Goal: Task Accomplishment & Management: Use online tool/utility

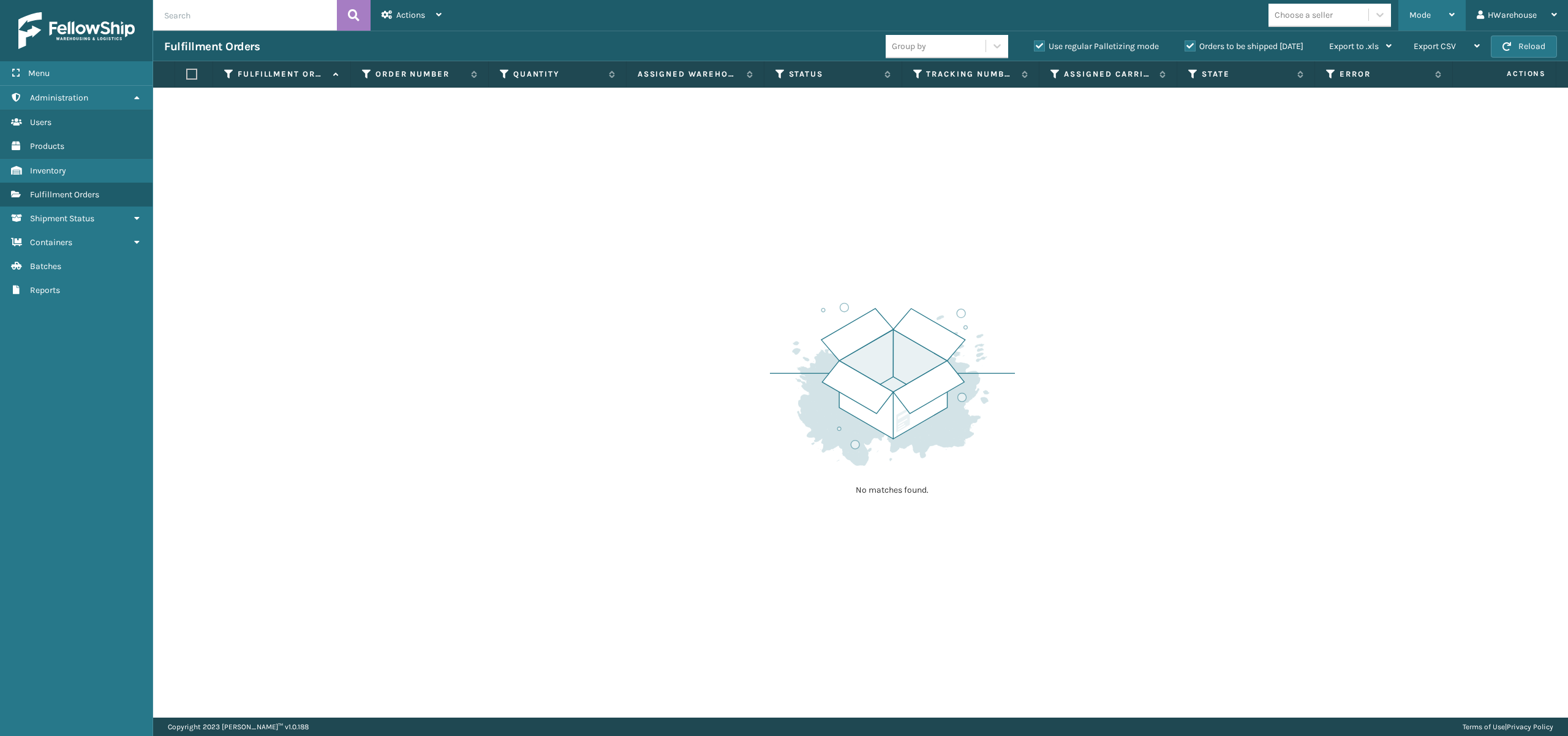
click at [1435, 15] on div "Mode" at bounding box center [1432, 15] width 46 height 31
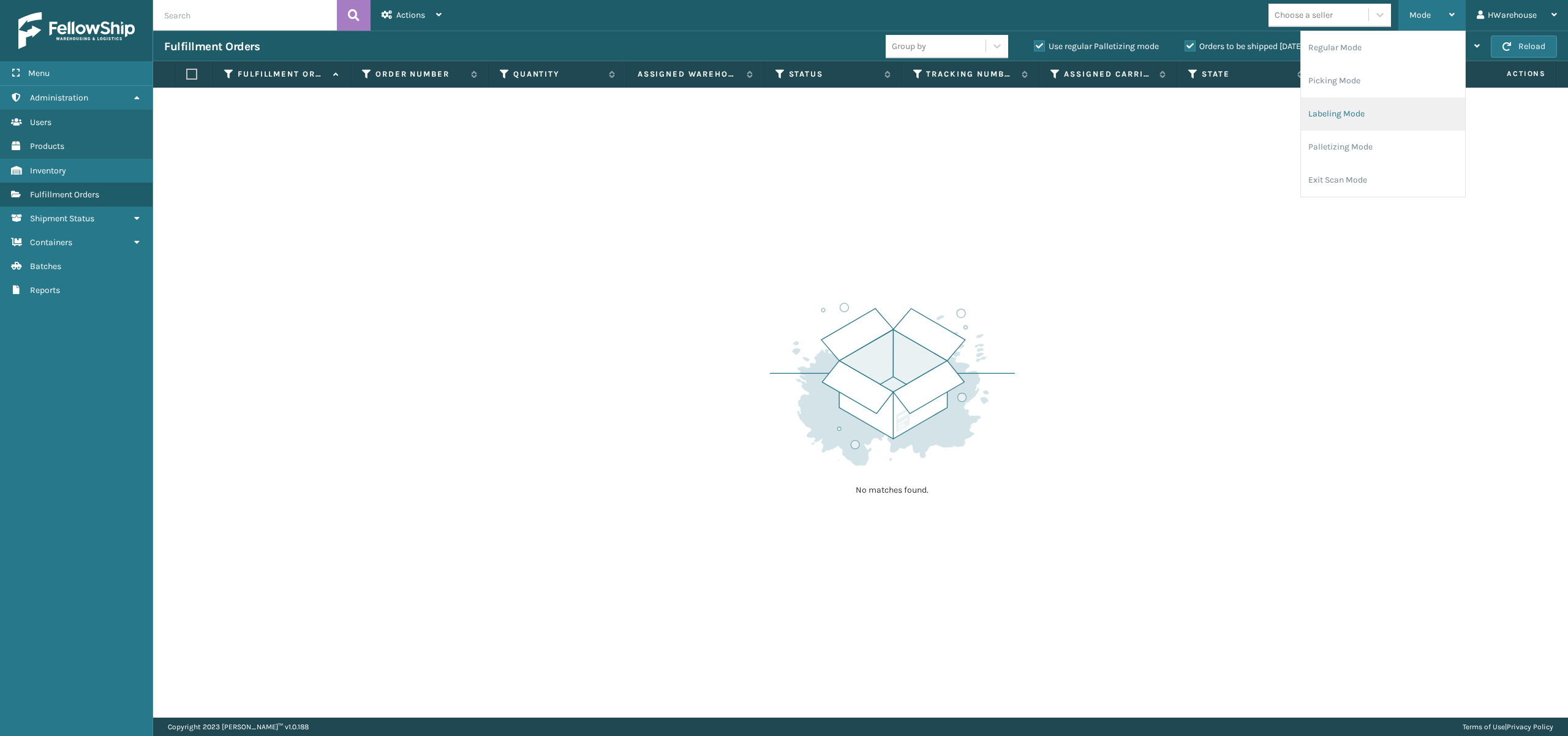
click at [1353, 108] on li "Labeling Mode" at bounding box center [1383, 114] width 164 height 33
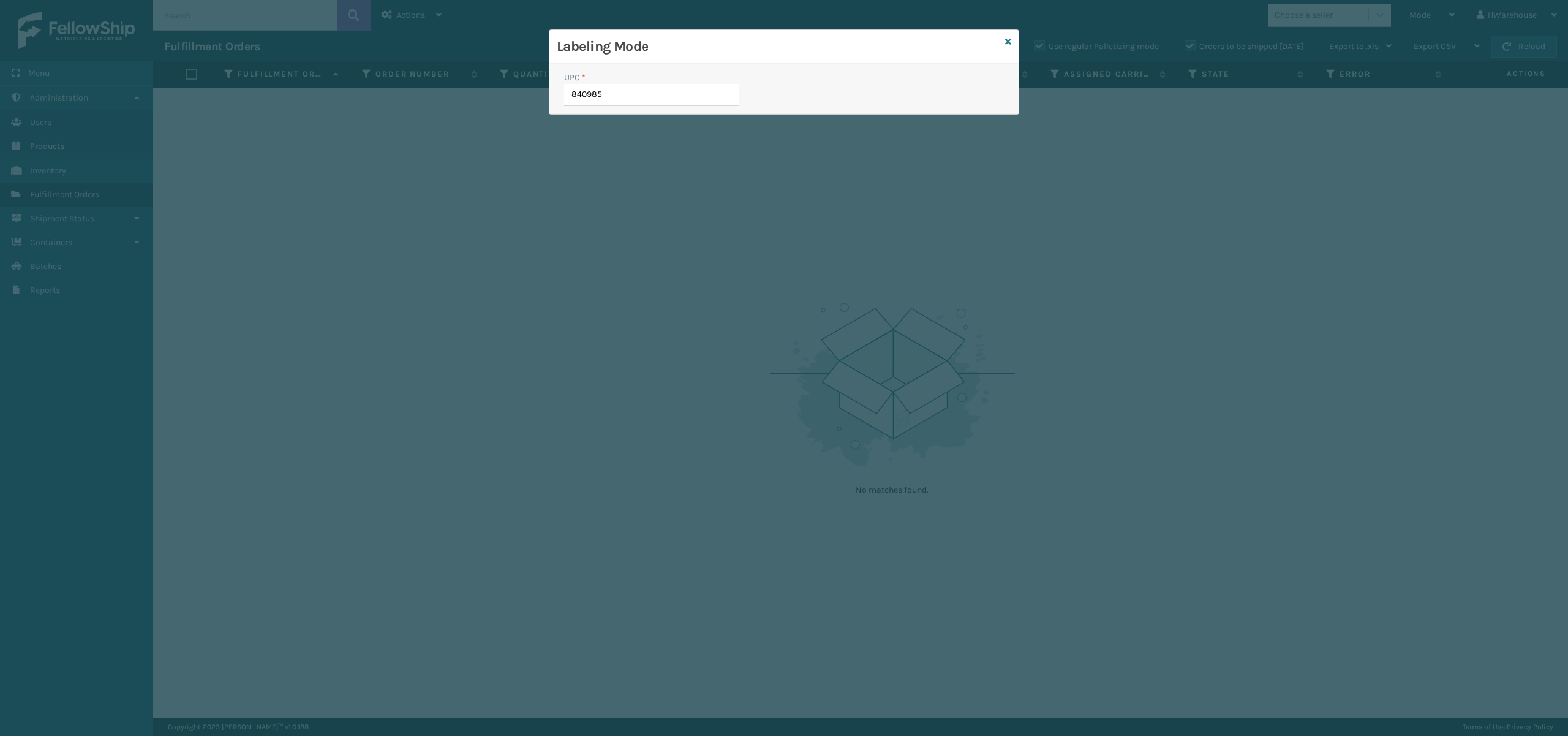
type input "8409851"
type input "8409851179"
type input "8409851"
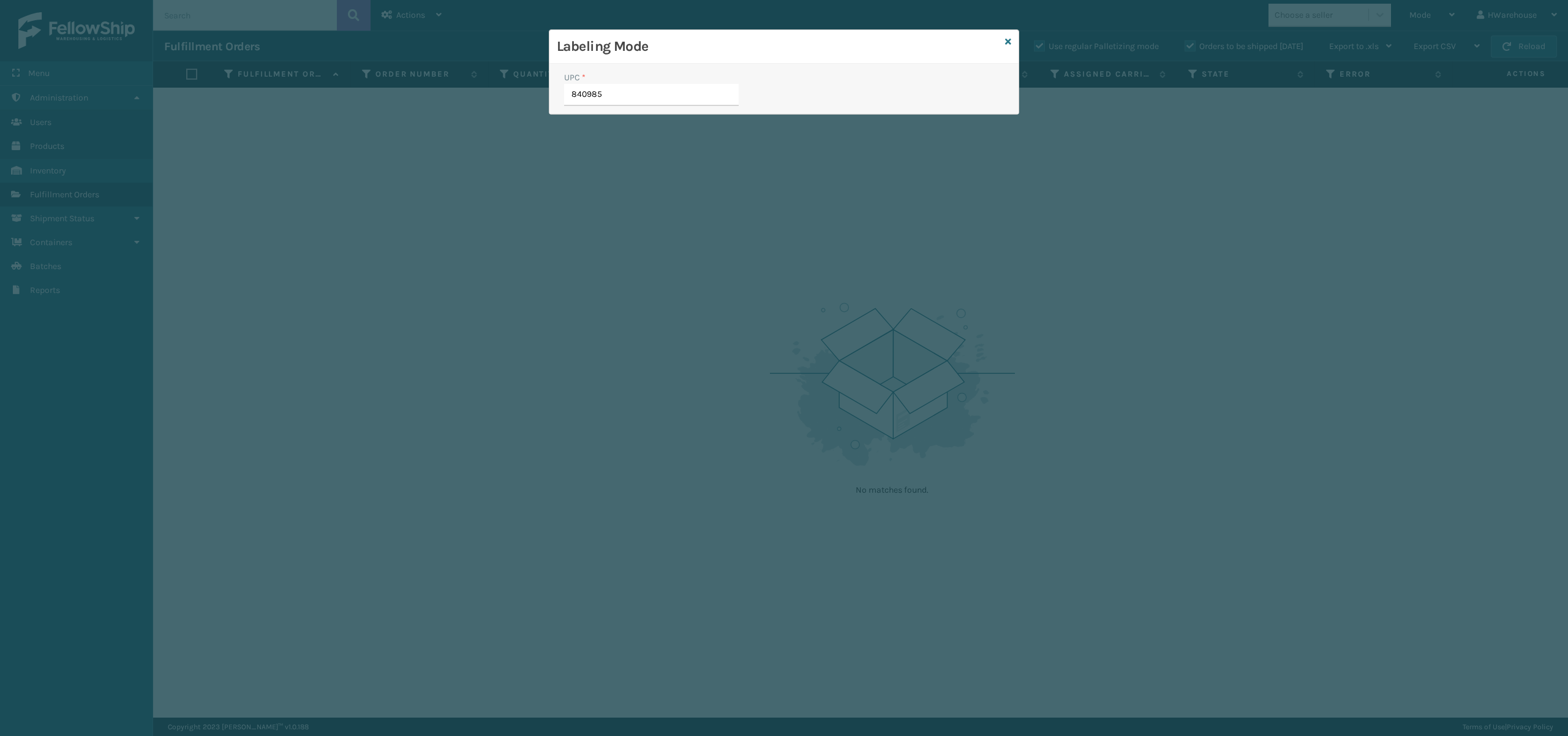
type input "8409851"
click at [1008, 40] on icon at bounding box center [1008, 41] width 7 height 9
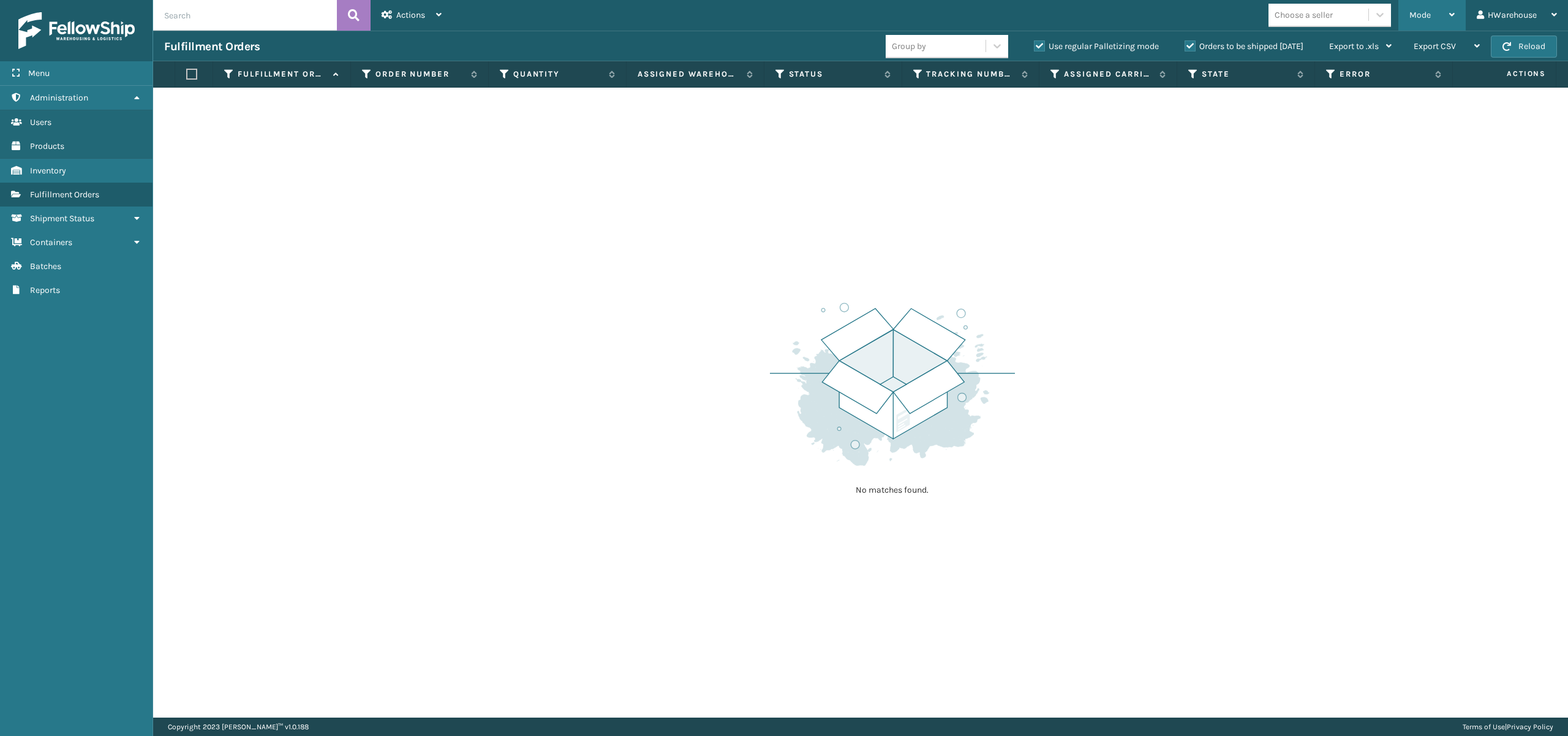
click at [1443, 14] on div "Mode" at bounding box center [1432, 15] width 46 height 31
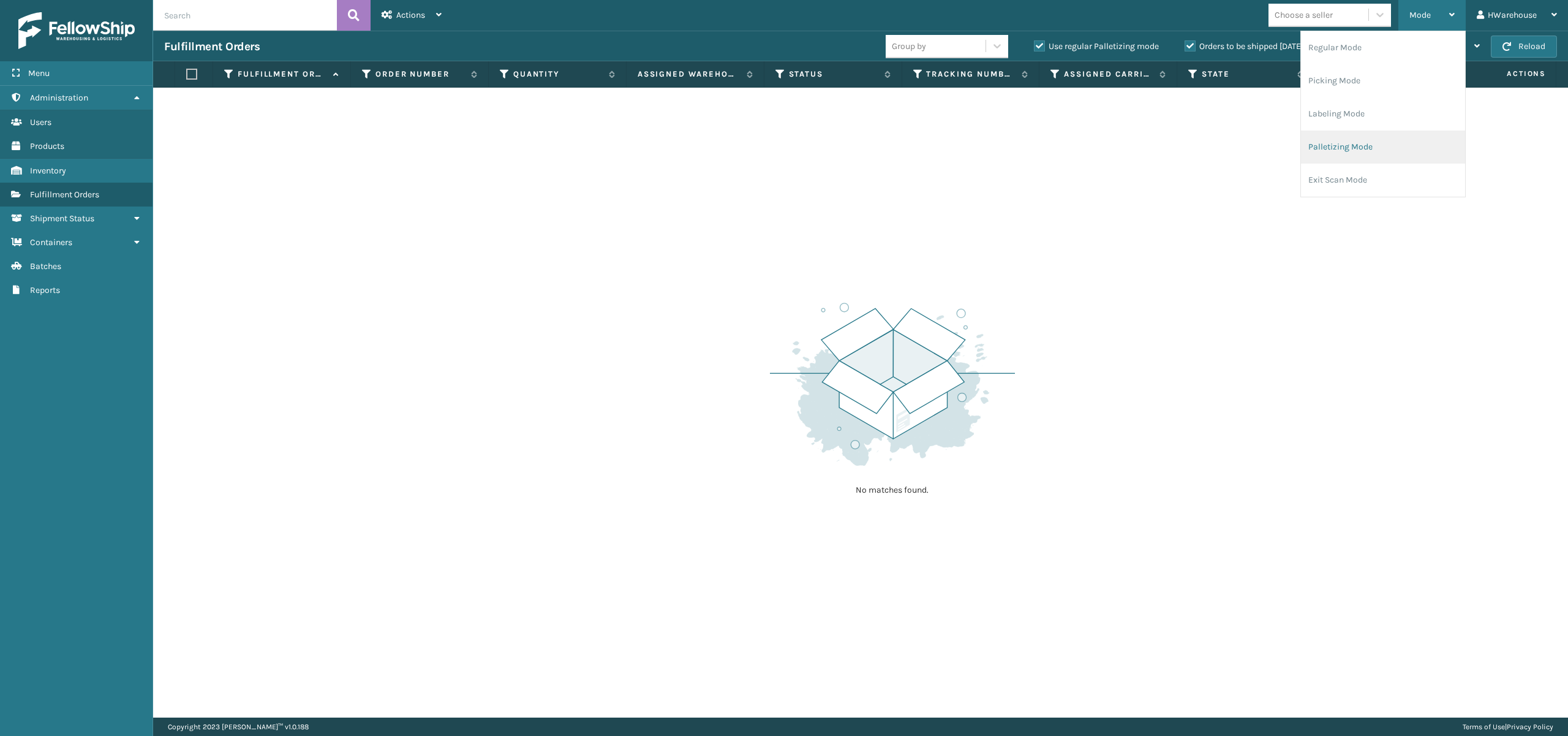
click at [1346, 143] on li "Palletizing Mode" at bounding box center [1383, 146] width 164 height 33
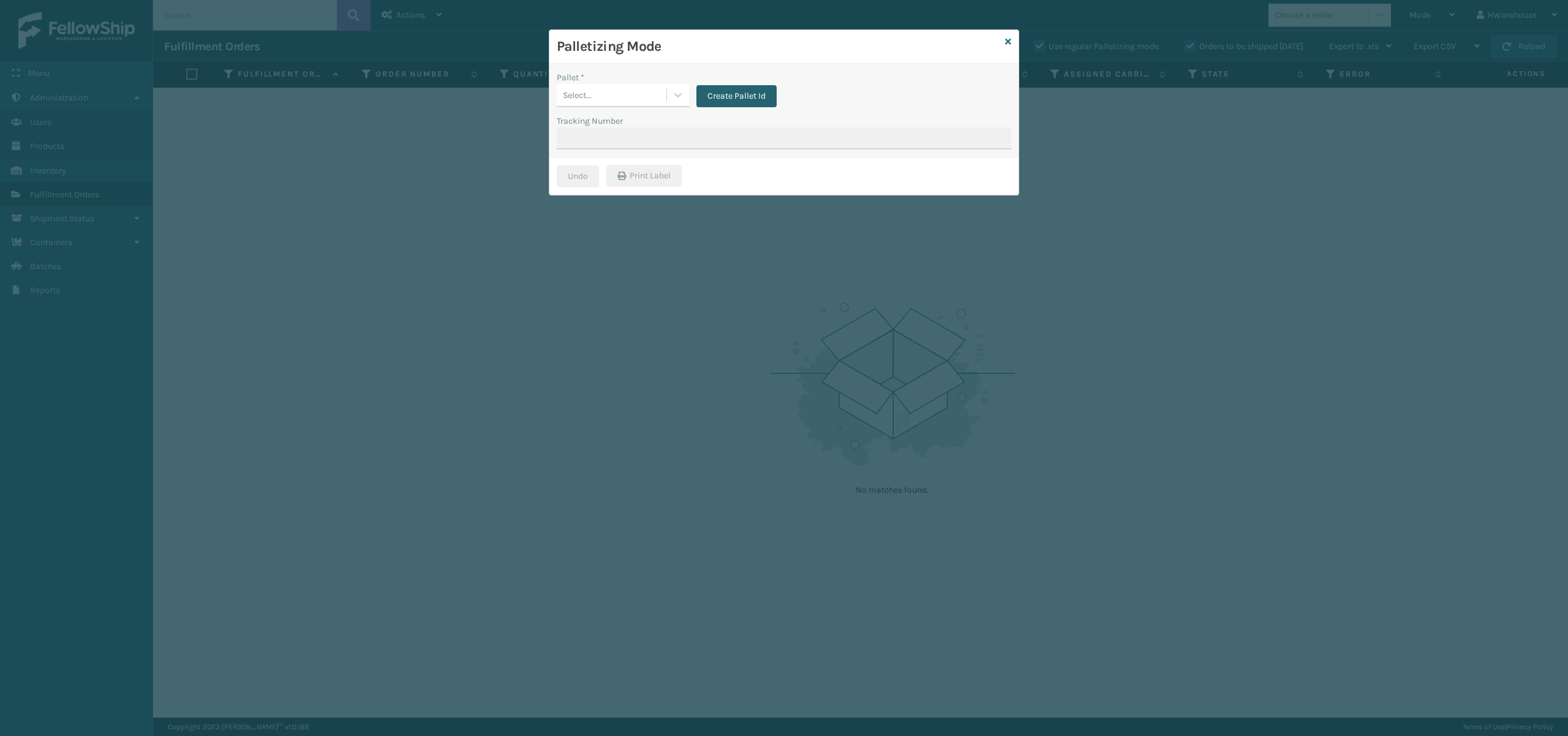
click at [755, 90] on button "Create Pallet Id" at bounding box center [736, 96] width 81 height 22
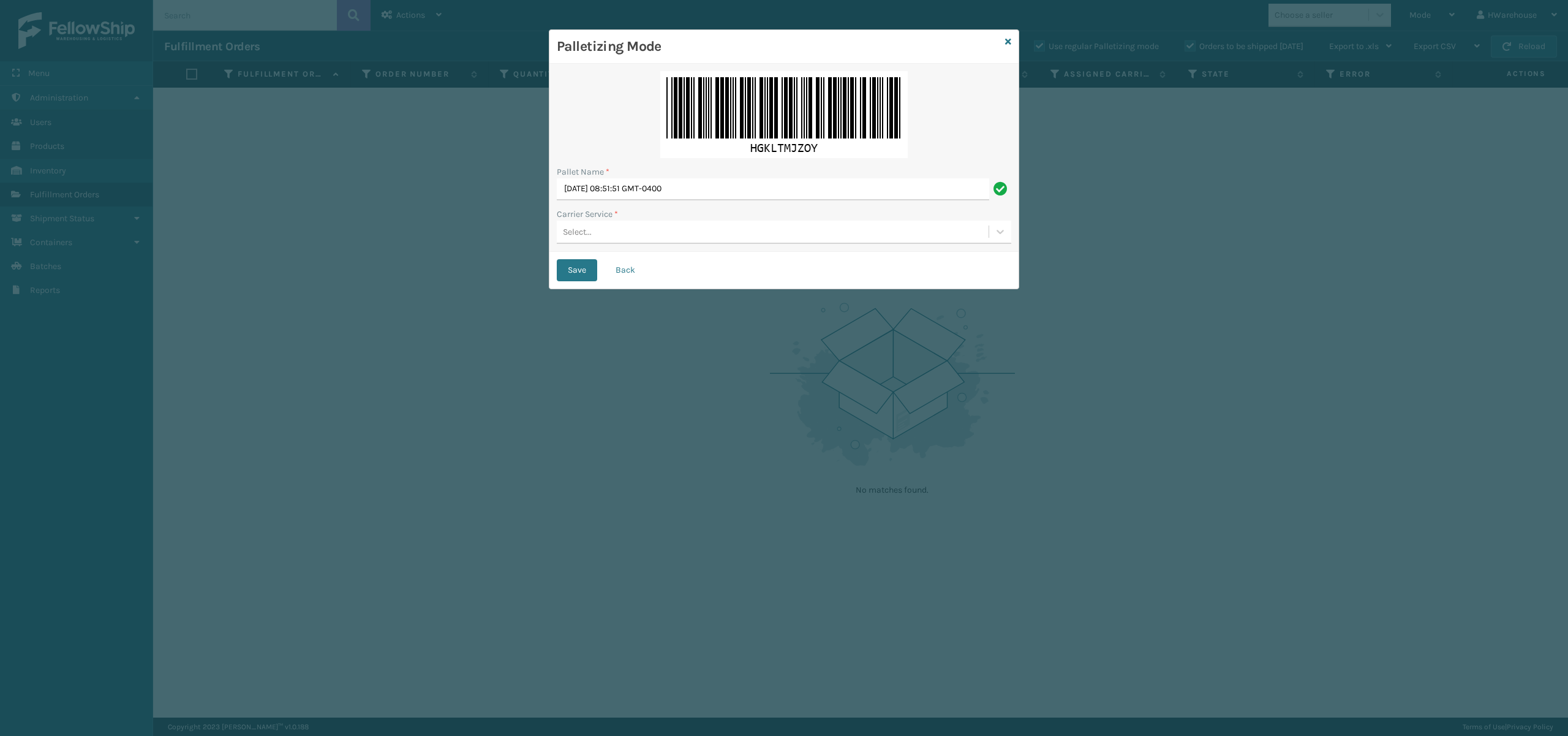
click at [581, 229] on div "Select..." at bounding box center [577, 232] width 28 height 13
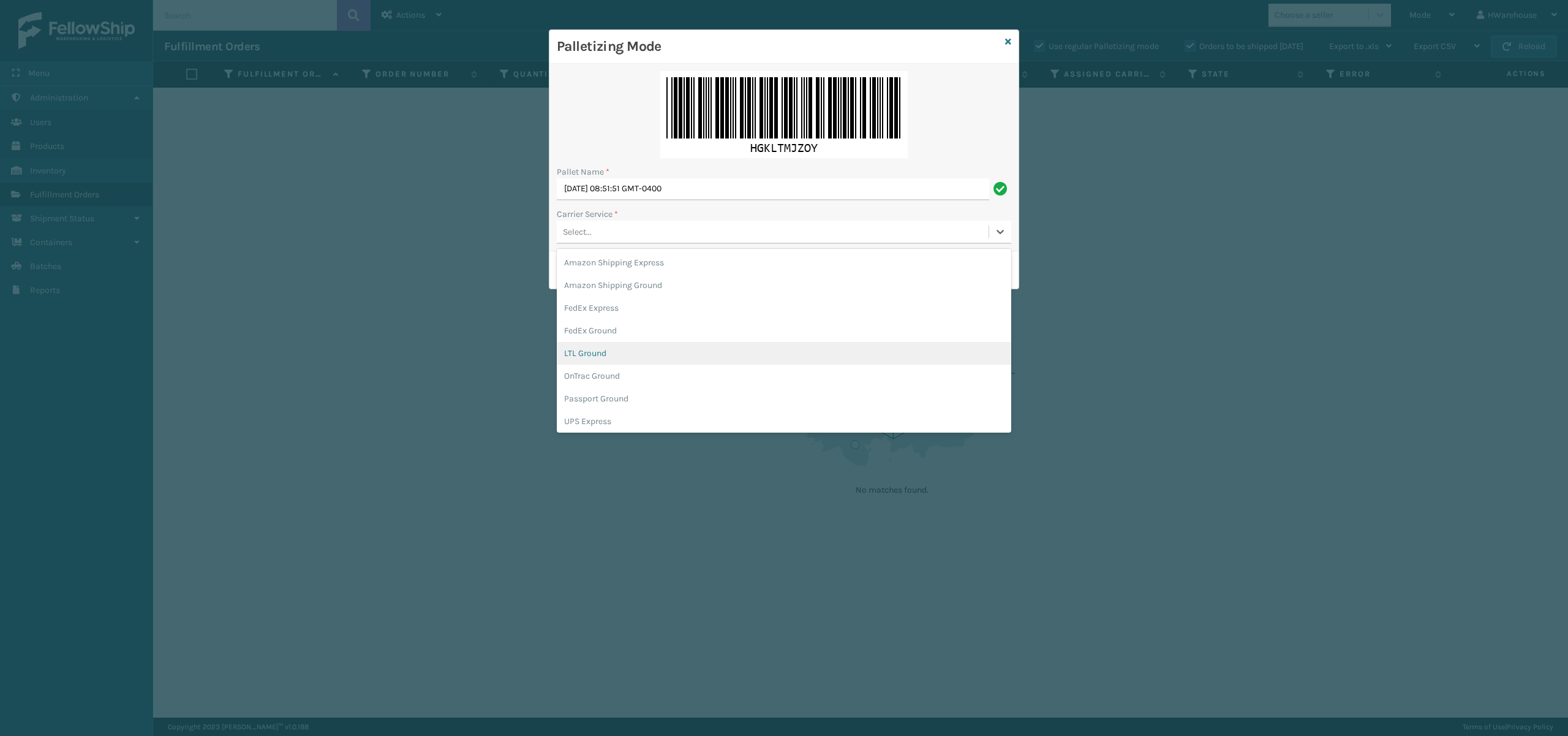
scroll to position [70, 0]
click at [605, 420] on div "USPS Ground" at bounding box center [784, 420] width 455 height 23
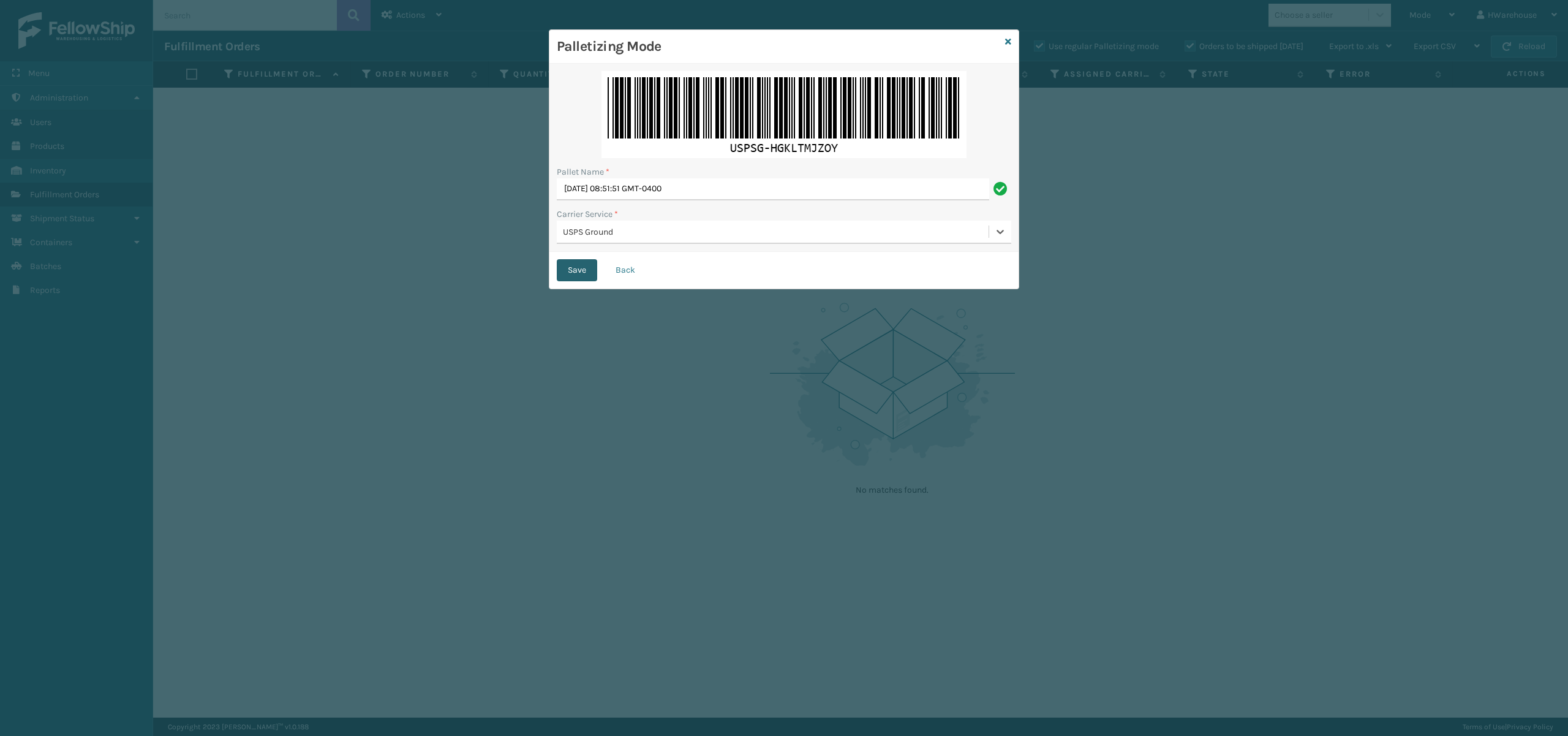
click at [577, 268] on button "Save" at bounding box center [577, 270] width 41 height 22
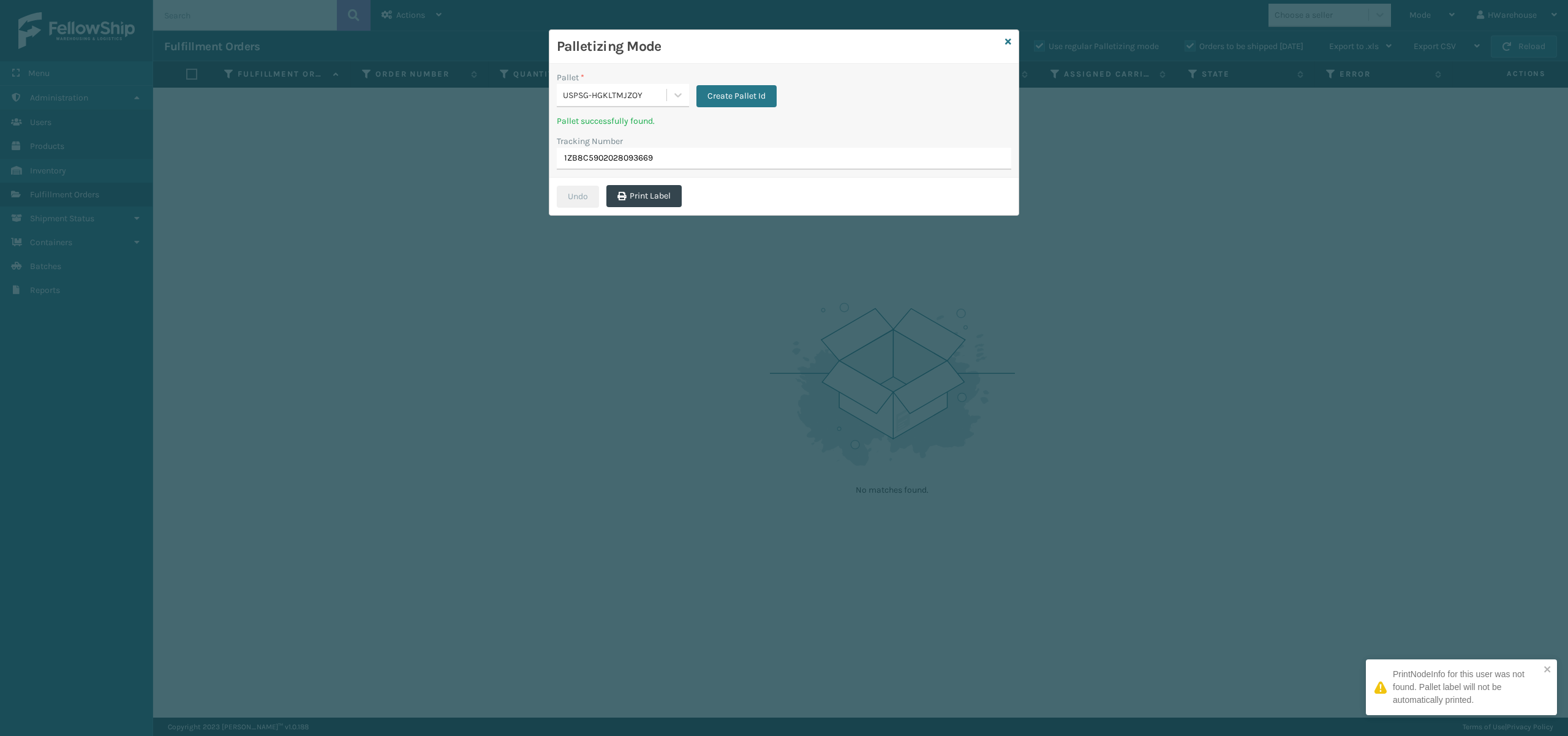
type input "1ZB8C5902028093669"
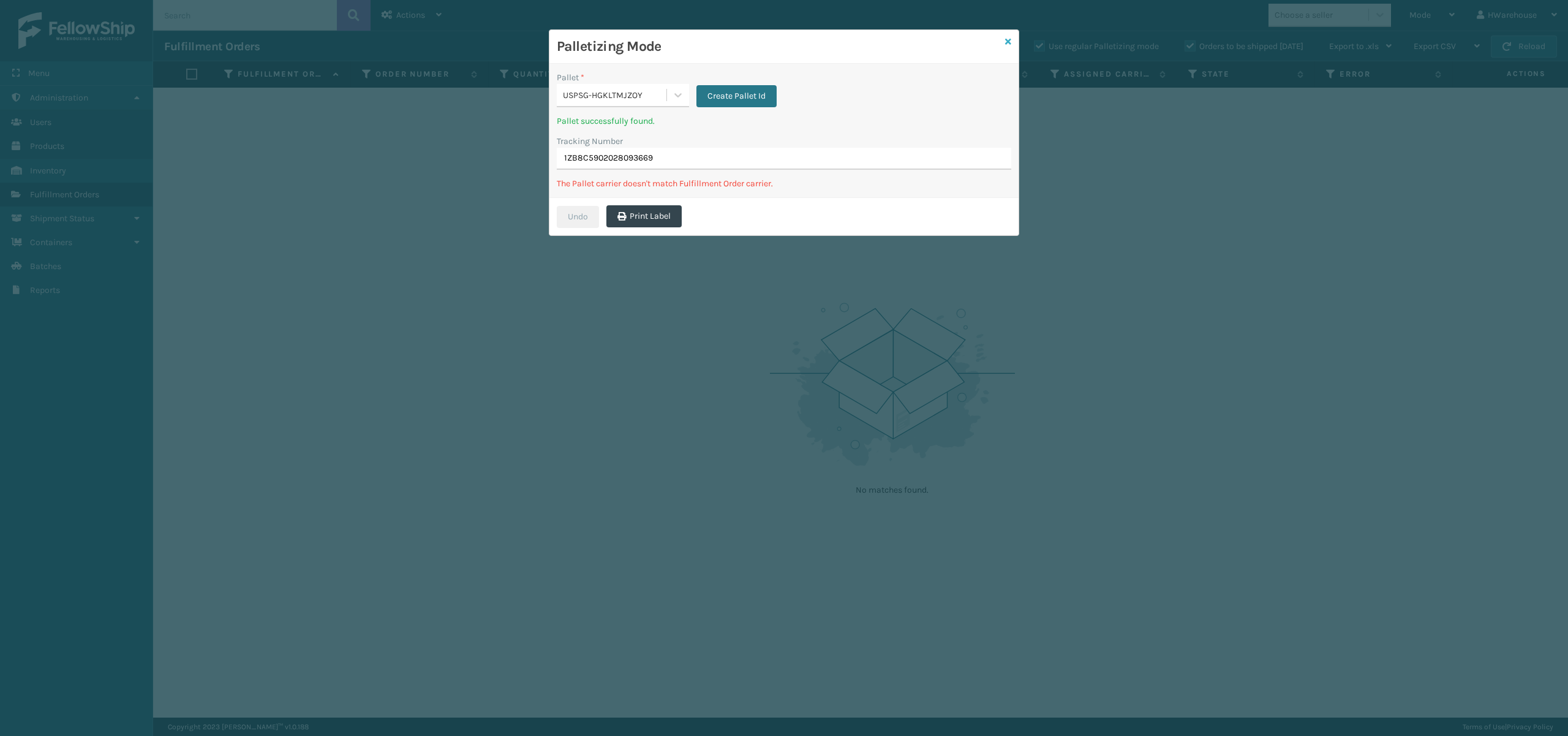
click at [1005, 37] on icon at bounding box center [1008, 41] width 7 height 9
